Goal: Navigation & Orientation: Find specific page/section

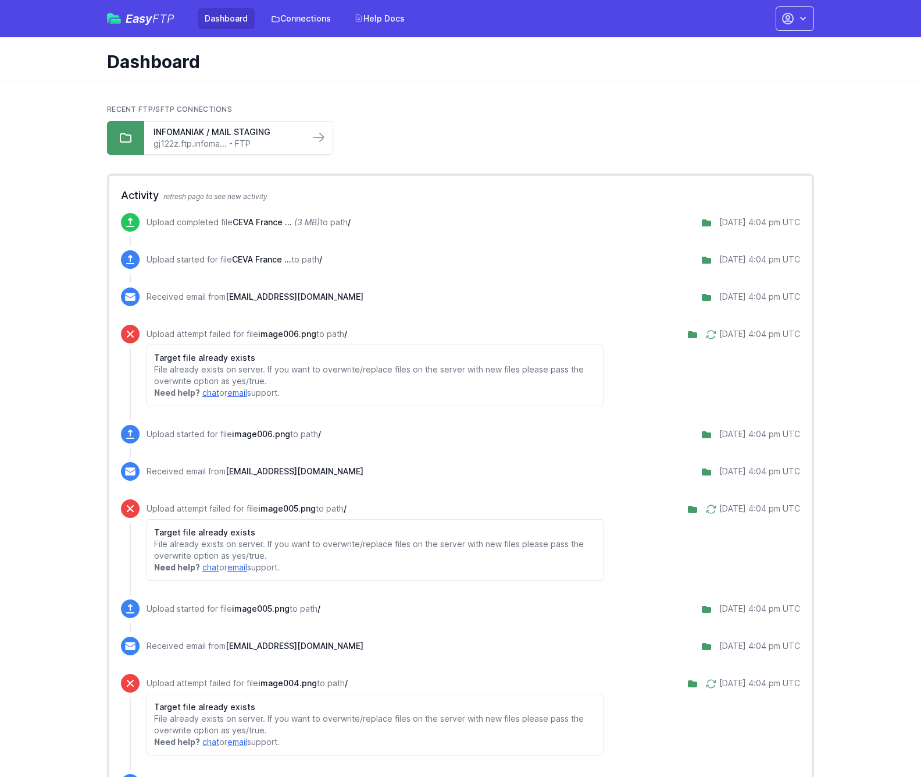
scroll to position [19, 0]
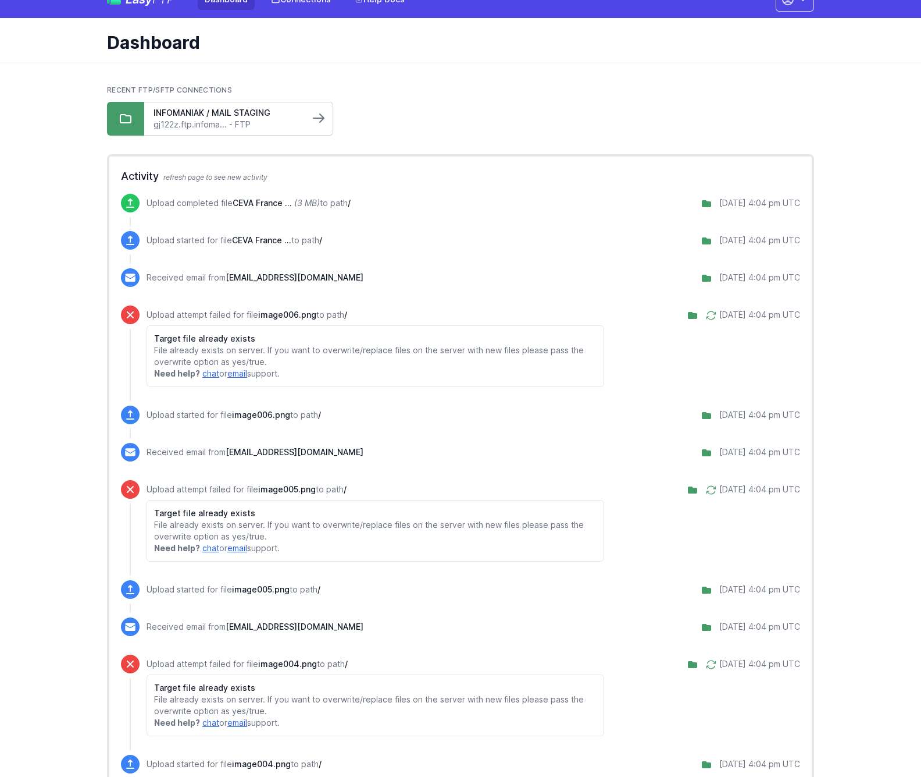
click at [315, 117] on icon at bounding box center [319, 118] width 14 height 14
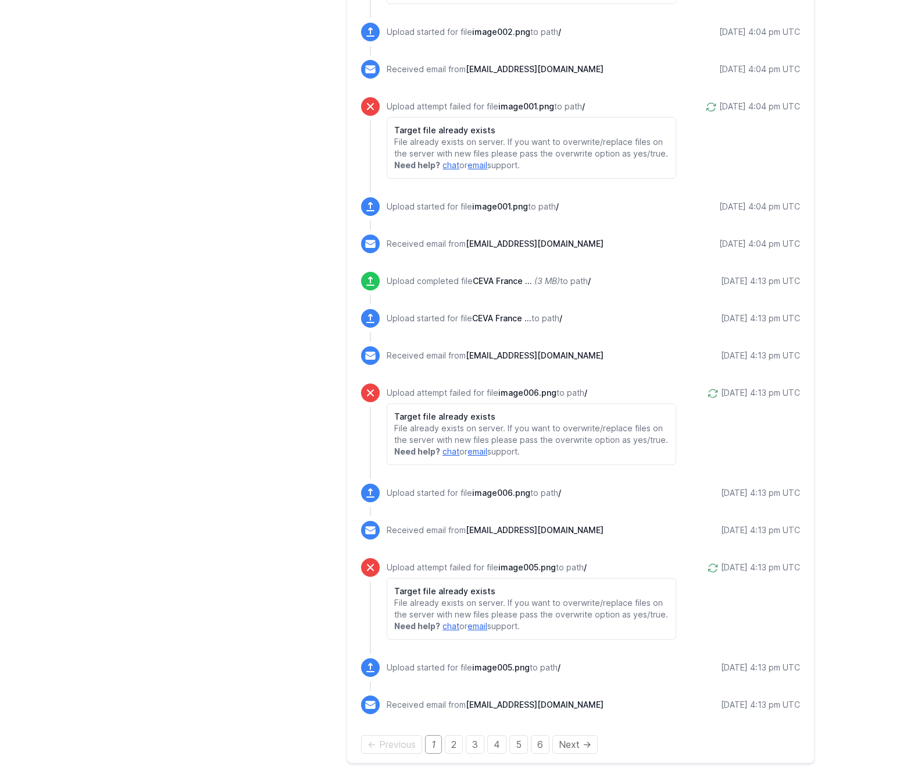
scroll to position [1503, 0]
click at [500, 745] on link "4" at bounding box center [497, 744] width 19 height 19
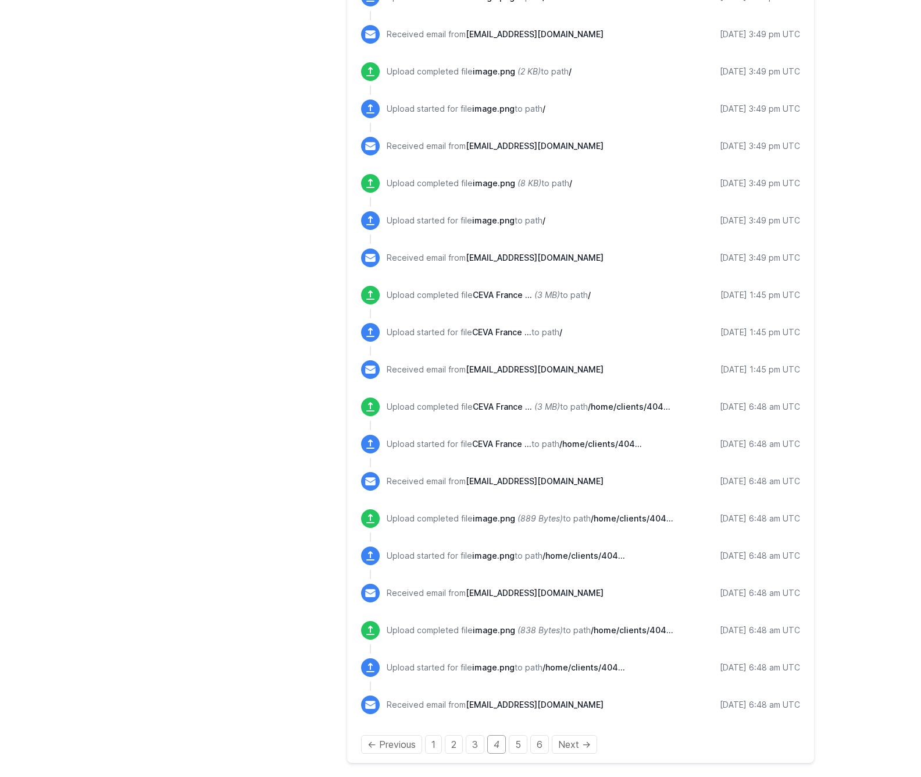
scroll to position [1126, 0]
click at [435, 750] on link "1" at bounding box center [433, 744] width 17 height 19
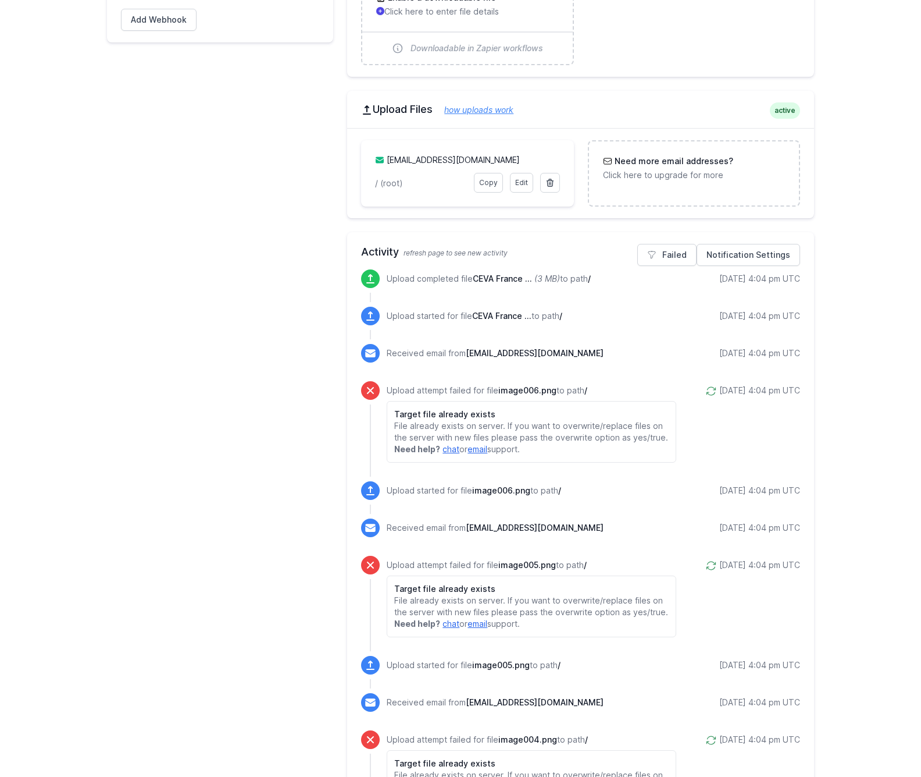
scroll to position [343, 0]
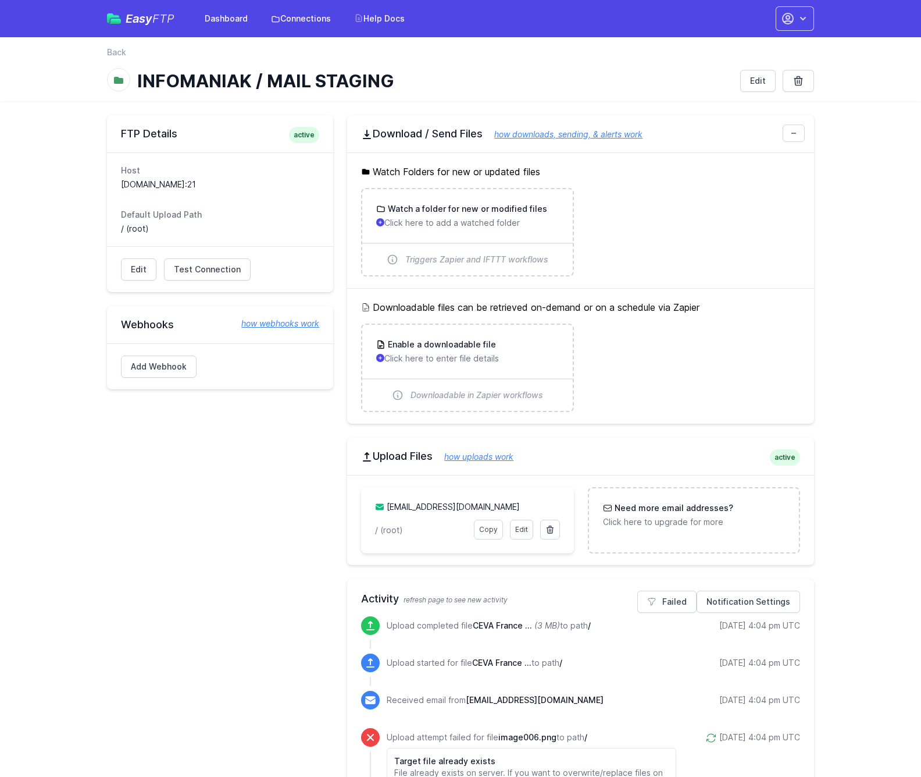
click at [795, 12] on button "button" at bounding box center [795, 18] width 38 height 24
click at [738, 69] on link "Your Profile" at bounding box center [759, 69] width 112 height 21
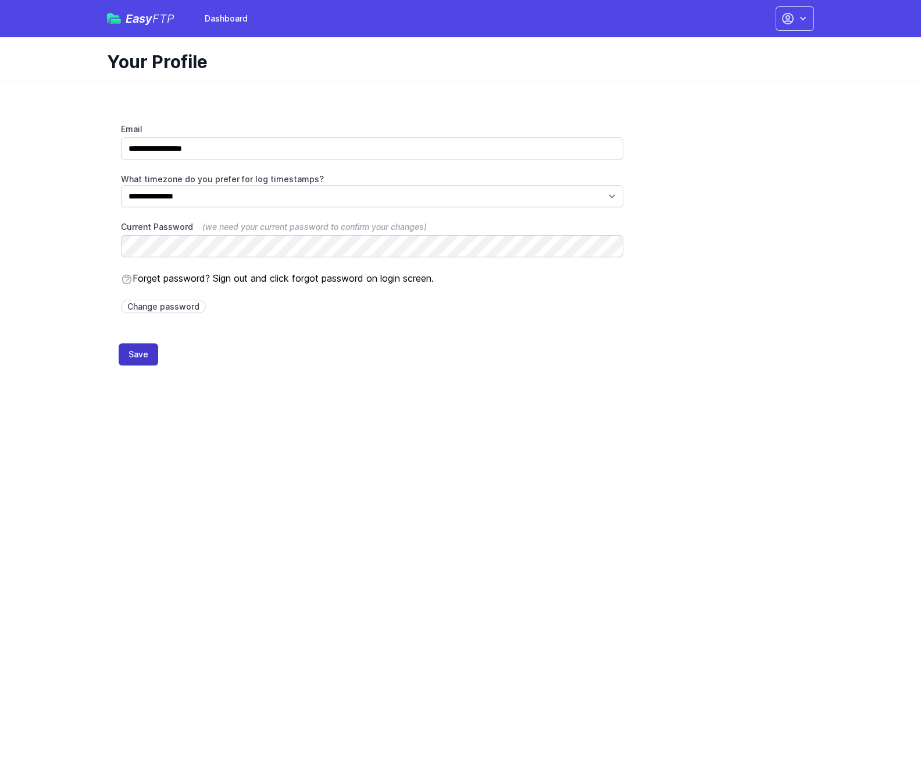
click at [141, 355] on button "Save" at bounding box center [139, 354] width 40 height 22
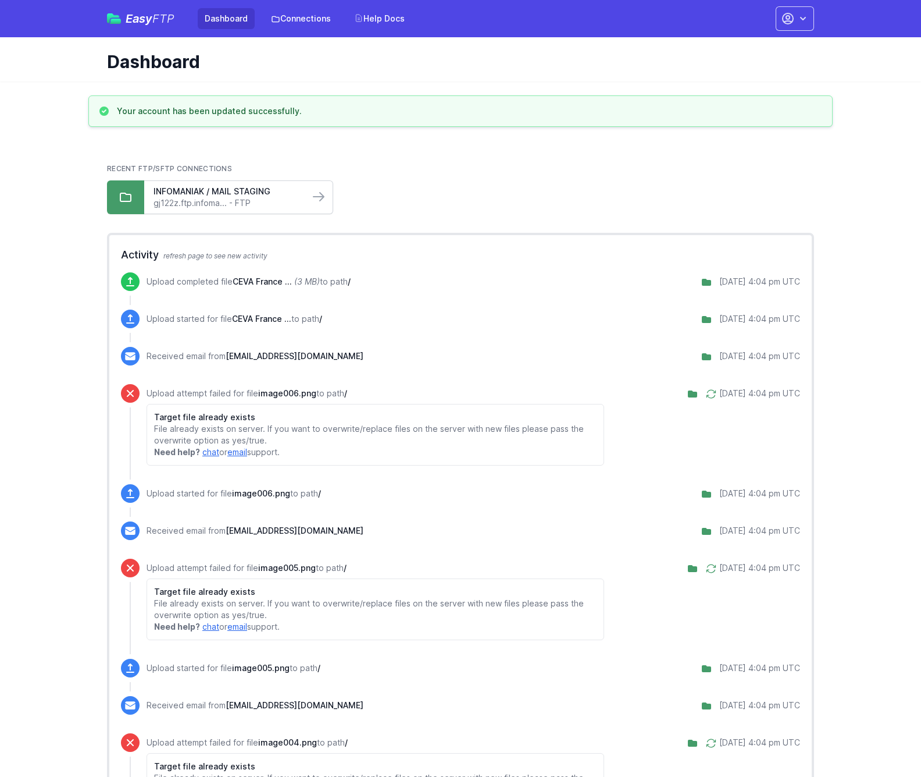
click at [299, 203] on link "gj122z.ftp.infoma... - FTP" at bounding box center [227, 203] width 147 height 12
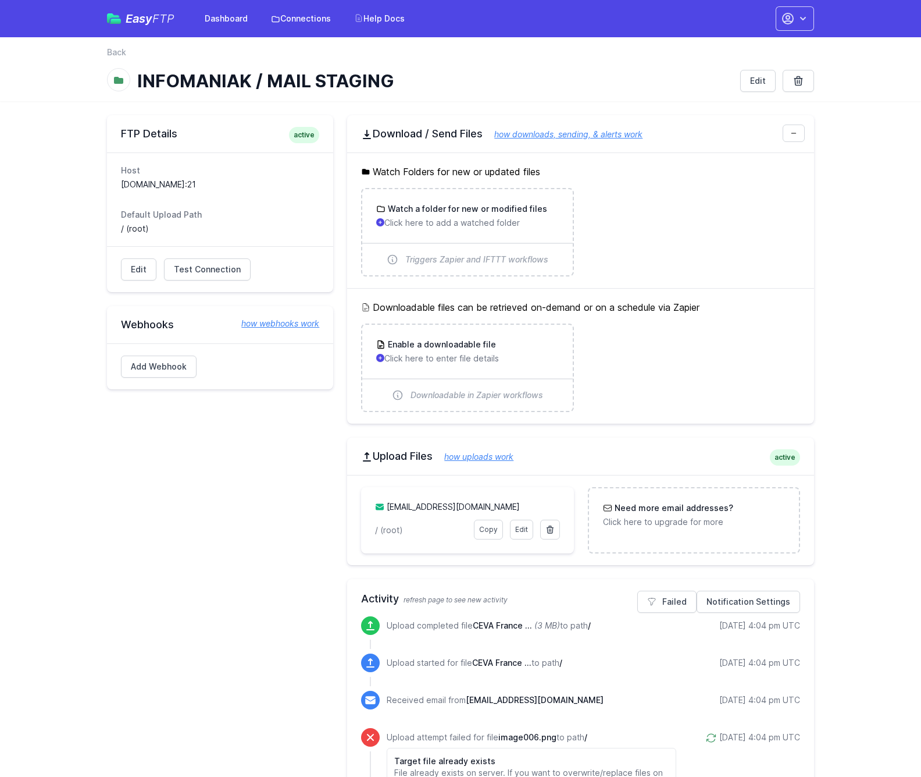
click at [803, 20] on icon "button" at bounding box center [803, 18] width 6 height 3
click at [734, 92] on link "Contact EasyFTP" at bounding box center [759, 90] width 112 height 21
click at [166, 15] on span "FTP" at bounding box center [163, 19] width 22 height 14
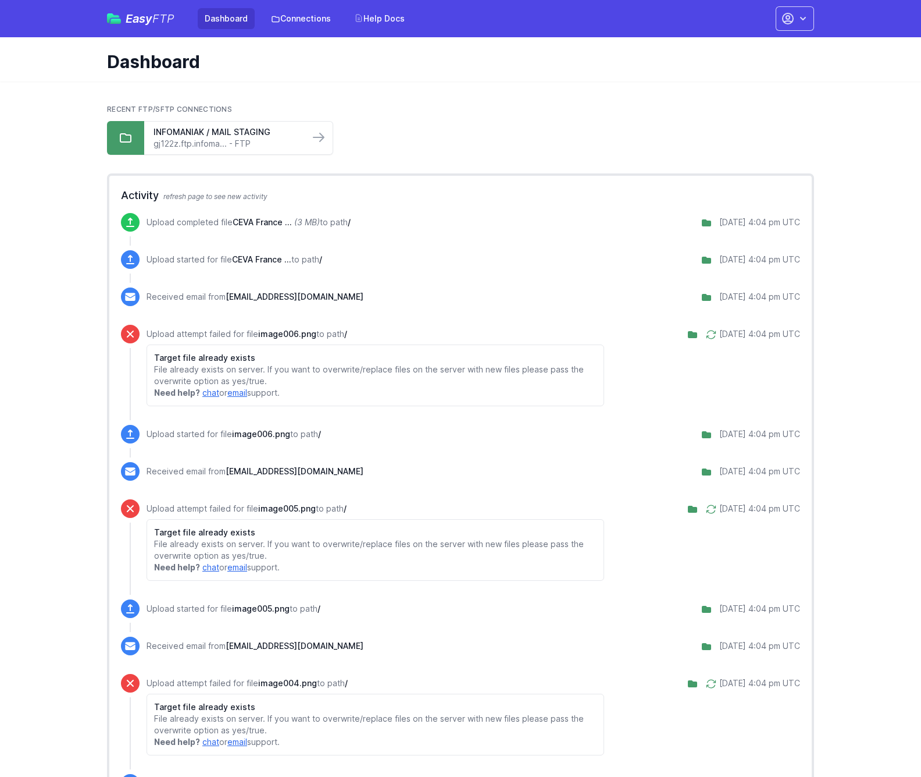
click at [242, 19] on link "Dashboard" at bounding box center [226, 18] width 57 height 21
click at [309, 151] on div "INFOMANIAK / MAIL STAGING gj122z.ftp.infoma... - FTP" at bounding box center [226, 138] width 165 height 33
click at [315, 140] on icon at bounding box center [319, 137] width 14 height 14
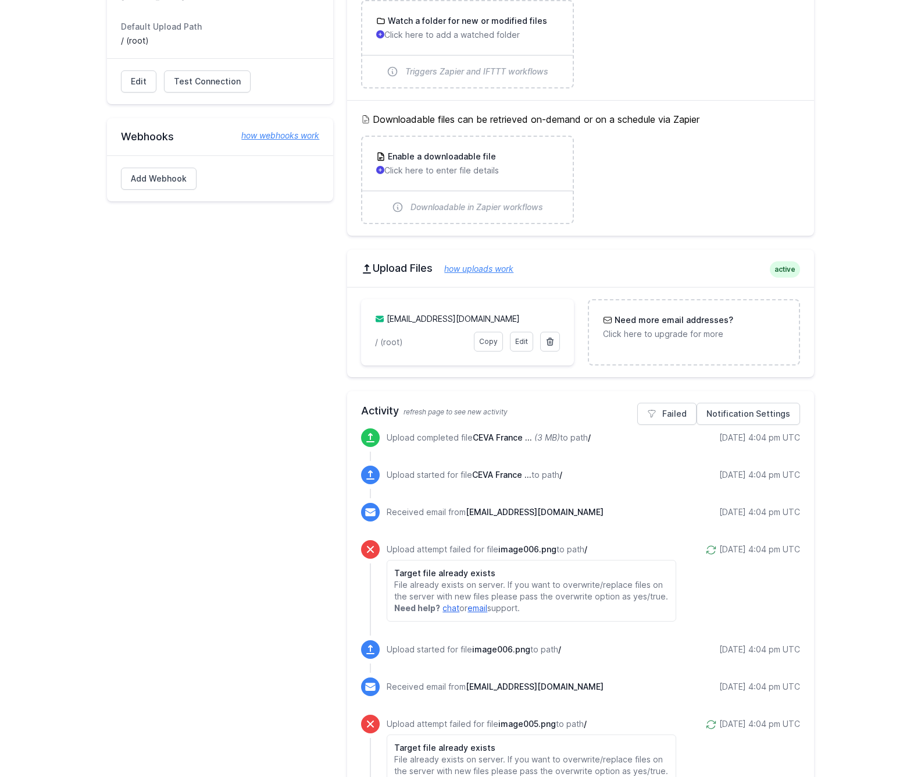
scroll to position [191, 0]
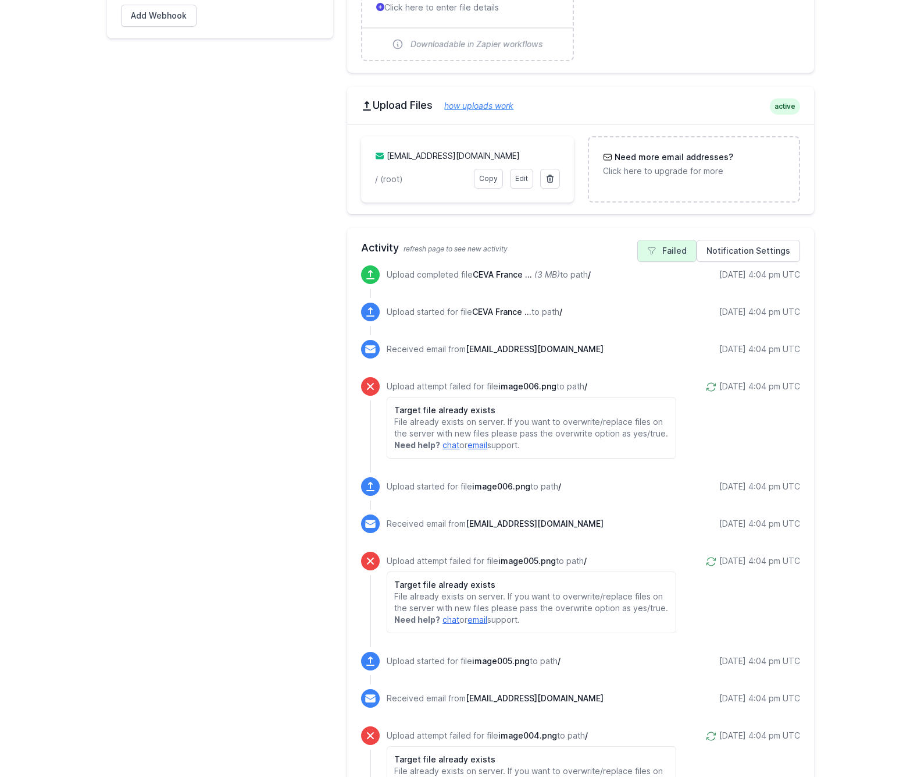
scroll to position [353, 0]
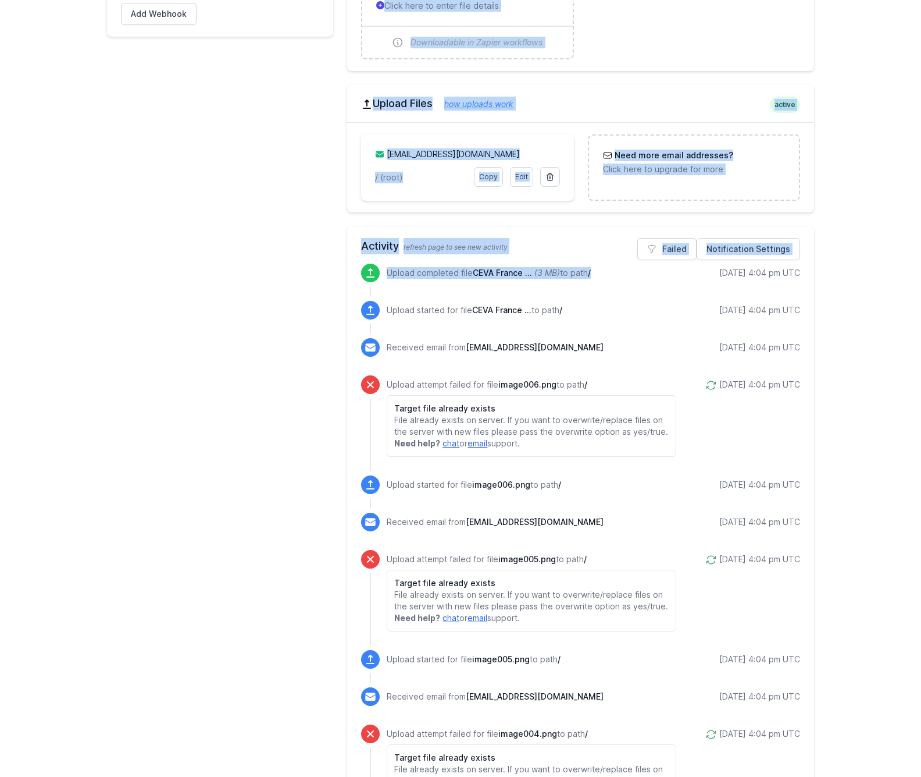
drag, startPoint x: 589, startPoint y: 271, endPoint x: 282, endPoint y: 272, distance: 307.2
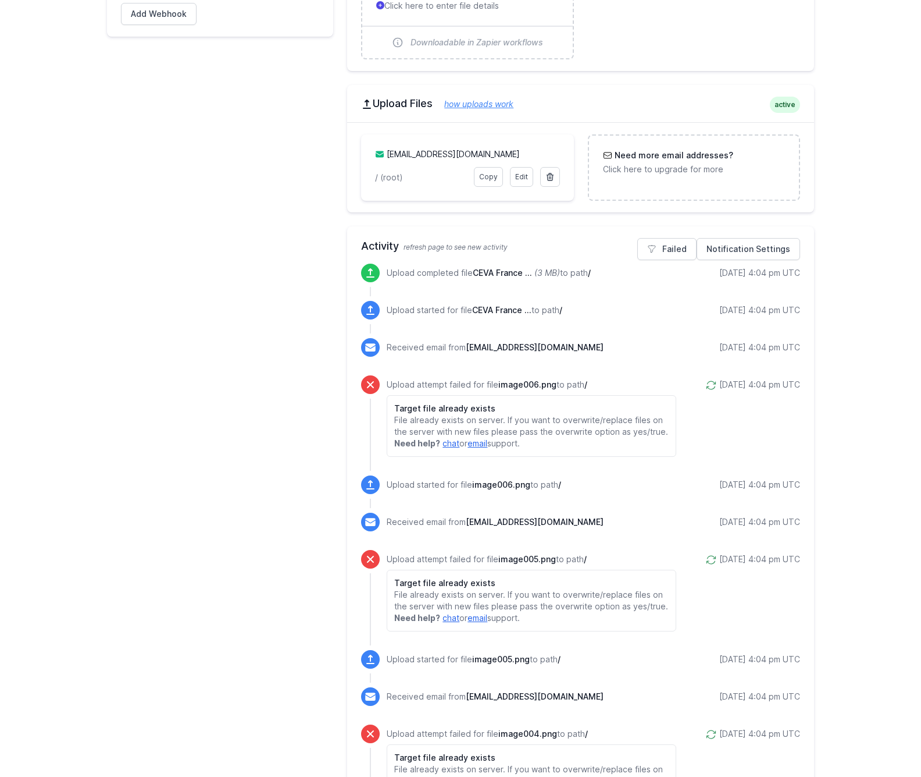
drag, startPoint x: 258, startPoint y: 230, endPoint x: 309, endPoint y: 216, distance: 53.1
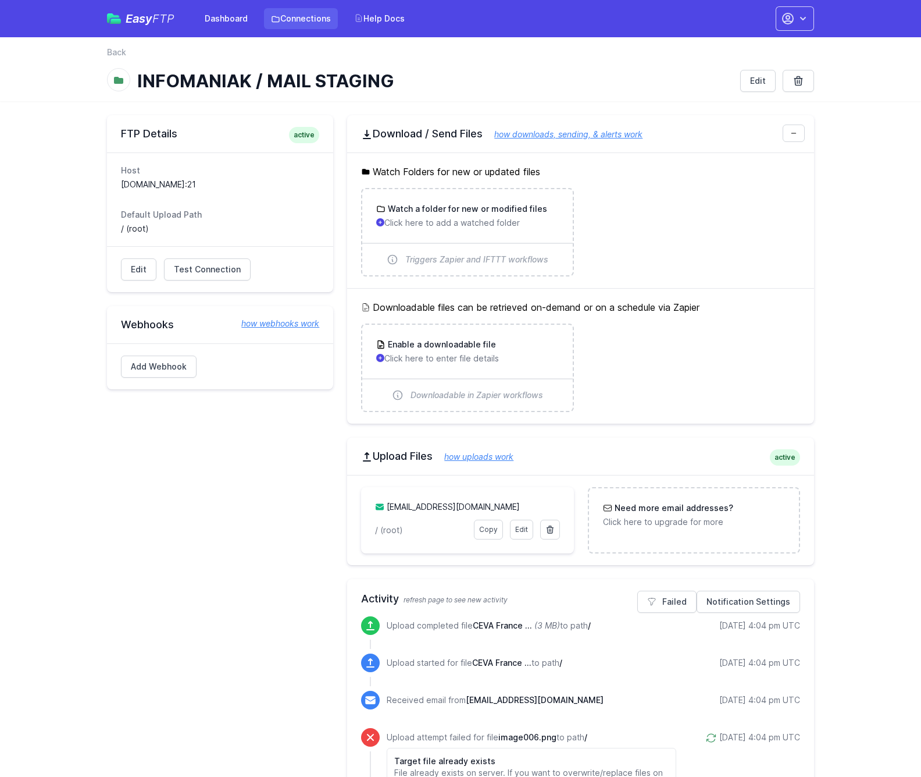
scroll to position [0, 0]
click at [304, 17] on link "Connections" at bounding box center [301, 18] width 74 height 21
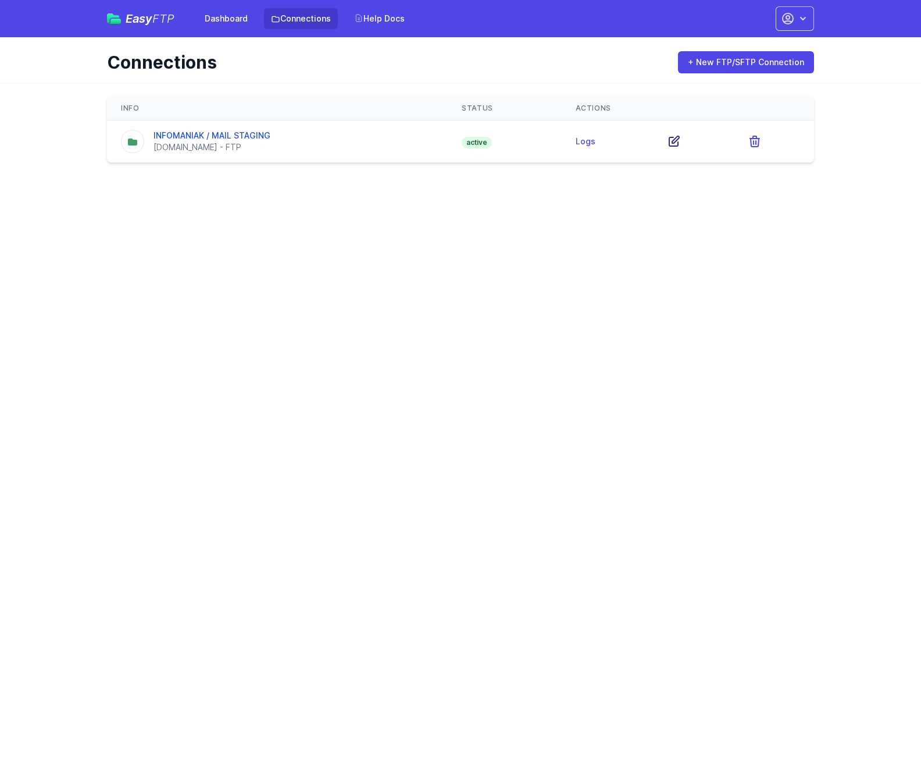
click at [679, 135] on icon at bounding box center [674, 141] width 14 height 14
click at [587, 142] on link "Logs" at bounding box center [586, 141] width 20 height 10
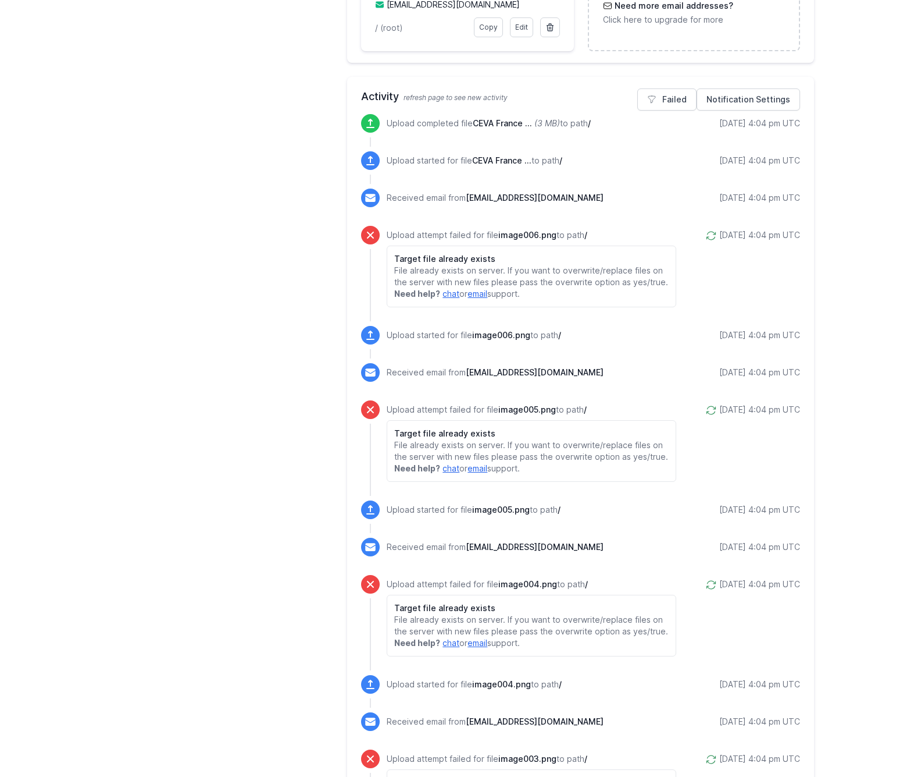
scroll to position [294, 0]
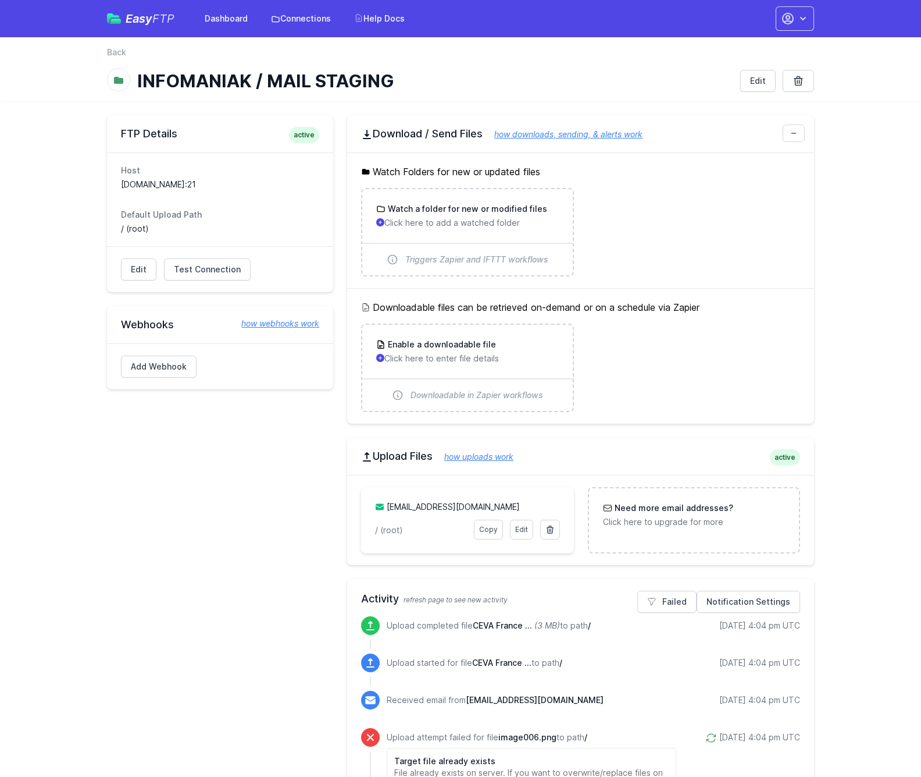
click at [798, 16] on icon "button" at bounding box center [804, 19] width 12 height 12
click at [740, 69] on link "Your Profile" at bounding box center [759, 69] width 112 height 21
click at [771, 48] on link "Account Settings" at bounding box center [759, 48] width 112 height 21
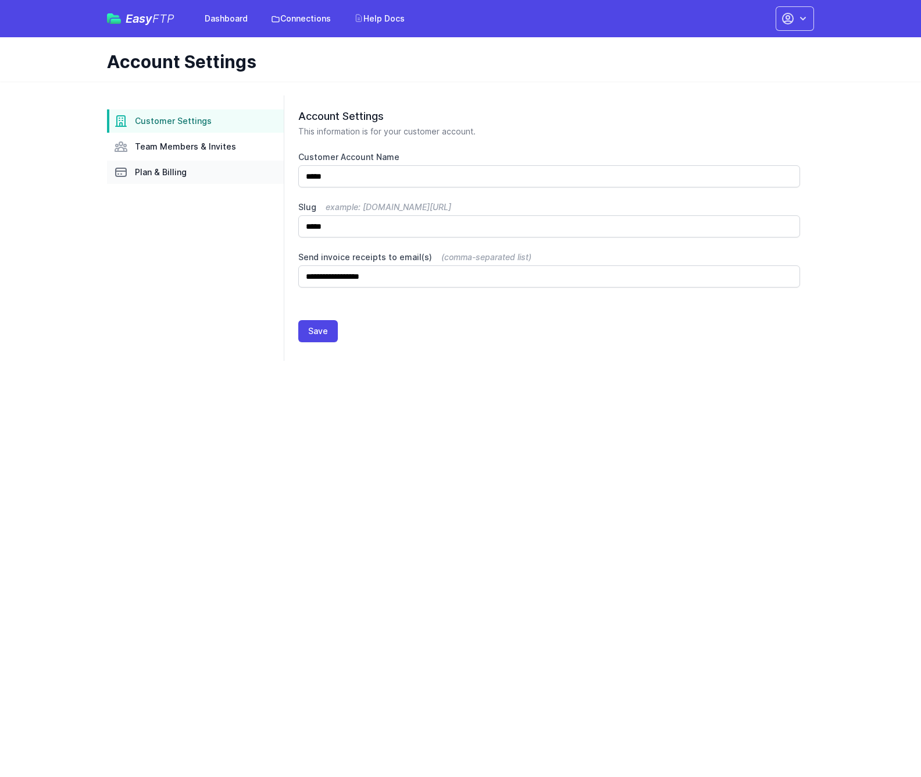
click at [164, 169] on span "Plan & Billing" at bounding box center [161, 172] width 52 height 12
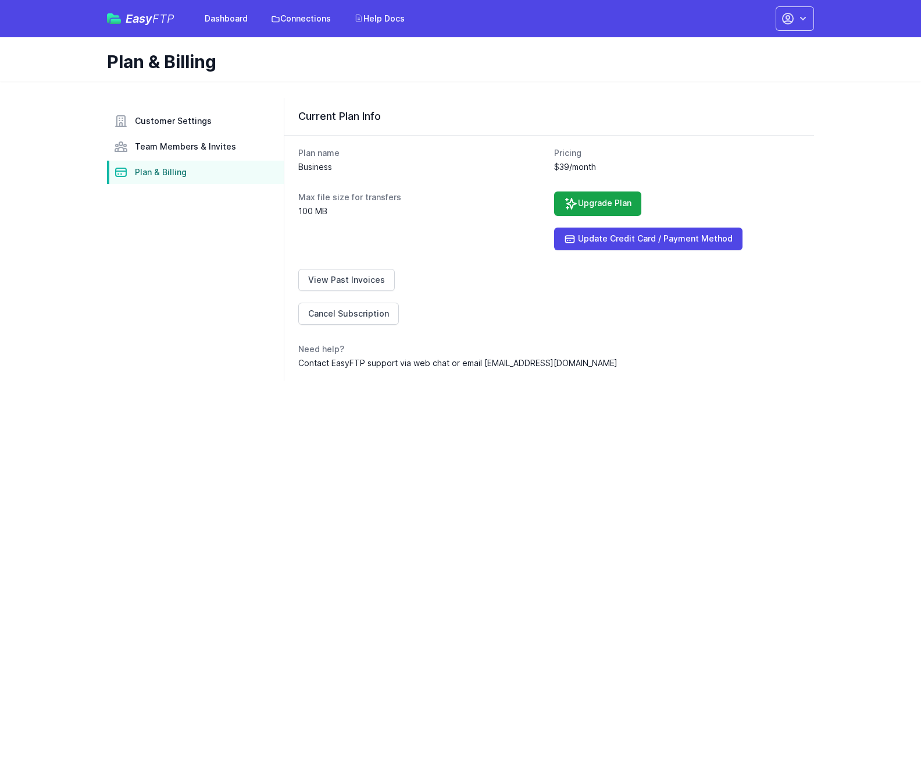
drag, startPoint x: 570, startPoint y: 361, endPoint x: 329, endPoint y: 370, distance: 241.6
click at [329, 370] on div "Plan name Business Pricing $39/month Max file size for transfers 100 MB Upgrade…" at bounding box center [549, 257] width 530 height 245
click at [401, 359] on dd "Contact EasyFTP support via web chat or email support@easyftp.io" at bounding box center [549, 363] width 502 height 12
drag, startPoint x: 425, startPoint y: 362, endPoint x: 595, endPoint y: 369, distance: 170.0
click at [577, 367] on dd "Contact EasyFTP support via web chat or email support@easyftp.io" at bounding box center [549, 363] width 502 height 12
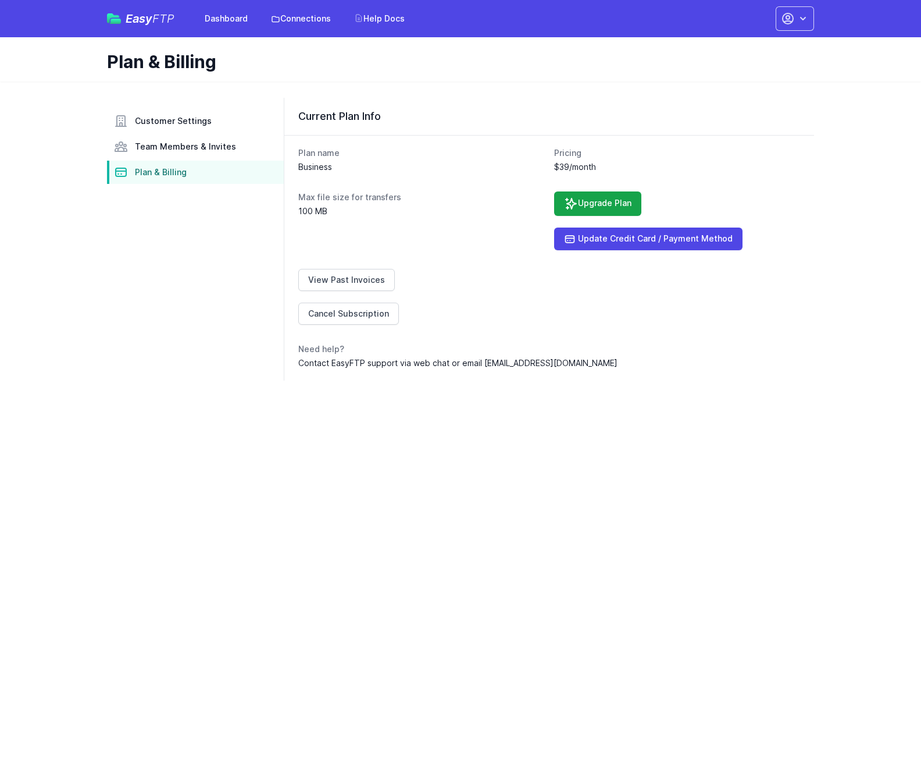
click at [807, 17] on icon "button" at bounding box center [804, 19] width 12 height 12
drag, startPoint x: 533, startPoint y: 92, endPoint x: 437, endPoint y: 66, distance: 99.5
click at [532, 92] on div "Customer Settings Team Members & Invites Plan & Billing Current Plan Info Plan …" at bounding box center [460, 237] width 745 height 313
click at [456, 360] on dd "Contact EasyFTP support via web chat or email support@easyftp.io" at bounding box center [549, 363] width 502 height 12
drag, startPoint x: 422, startPoint y: 411, endPoint x: 440, endPoint y: 381, distance: 35.5
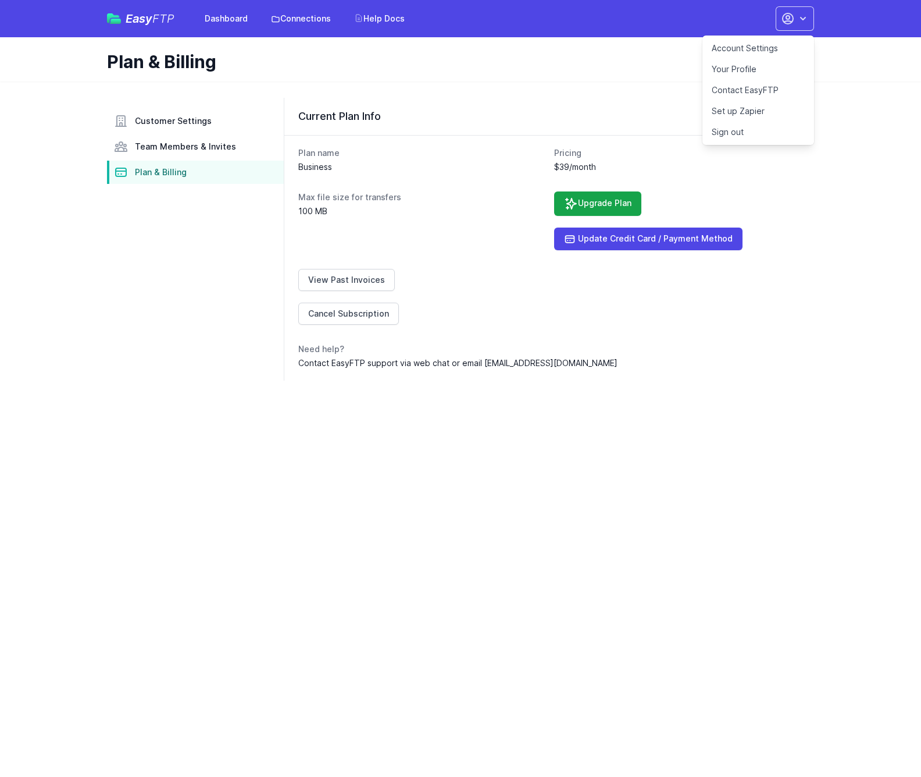
click at [422, 394] on html "Easy FTP Dashboard Connections Help Docs Account Settings Your Profile Contact …" at bounding box center [460, 197] width 921 height 394
drag, startPoint x: 810, startPoint y: 185, endPoint x: 794, endPoint y: 184, distance: 16.3
click at [806, 184] on div "Plan name Business Pricing $39/month Max file size for transfers 100 MB Upgrade…" at bounding box center [549, 257] width 530 height 245
click at [132, 23] on span "Easy FTP" at bounding box center [150, 19] width 49 height 12
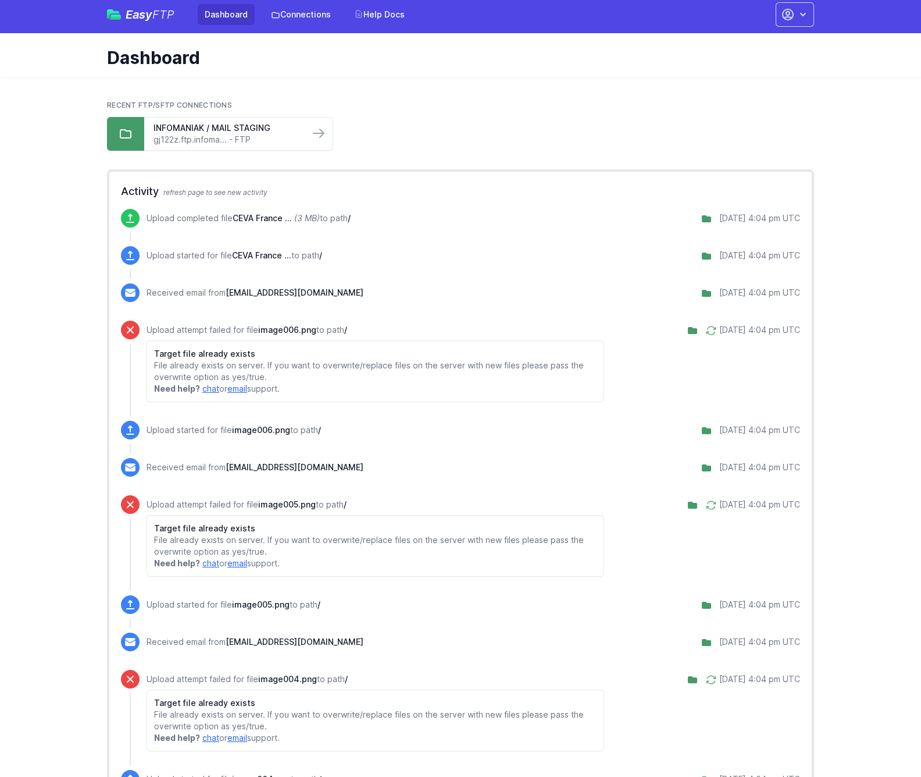
scroll to position [5, 0]
